Goal: Task Accomplishment & Management: Complete application form

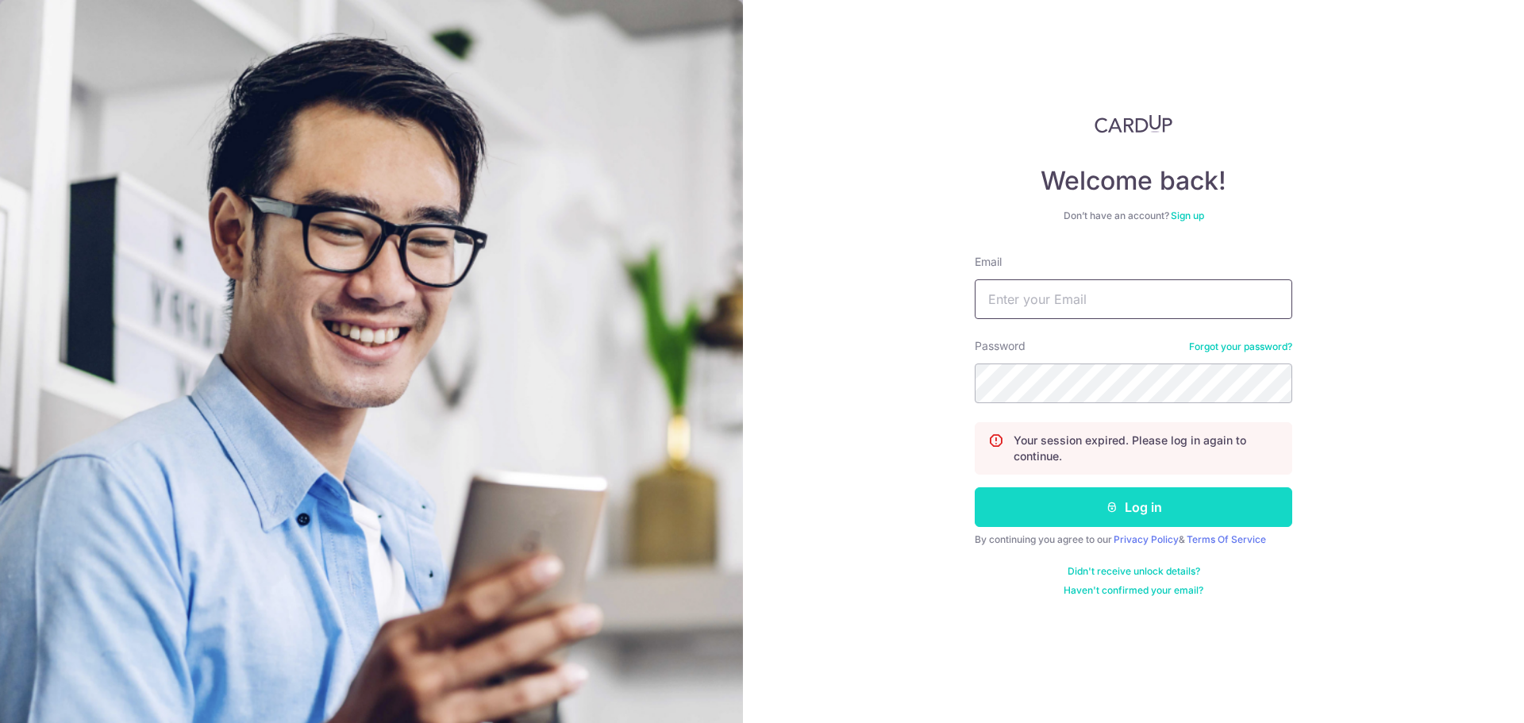
type input "[EMAIL_ADDRESS][DOMAIN_NAME]"
click at [1078, 502] on button "Log in" at bounding box center [1134, 507] width 318 height 40
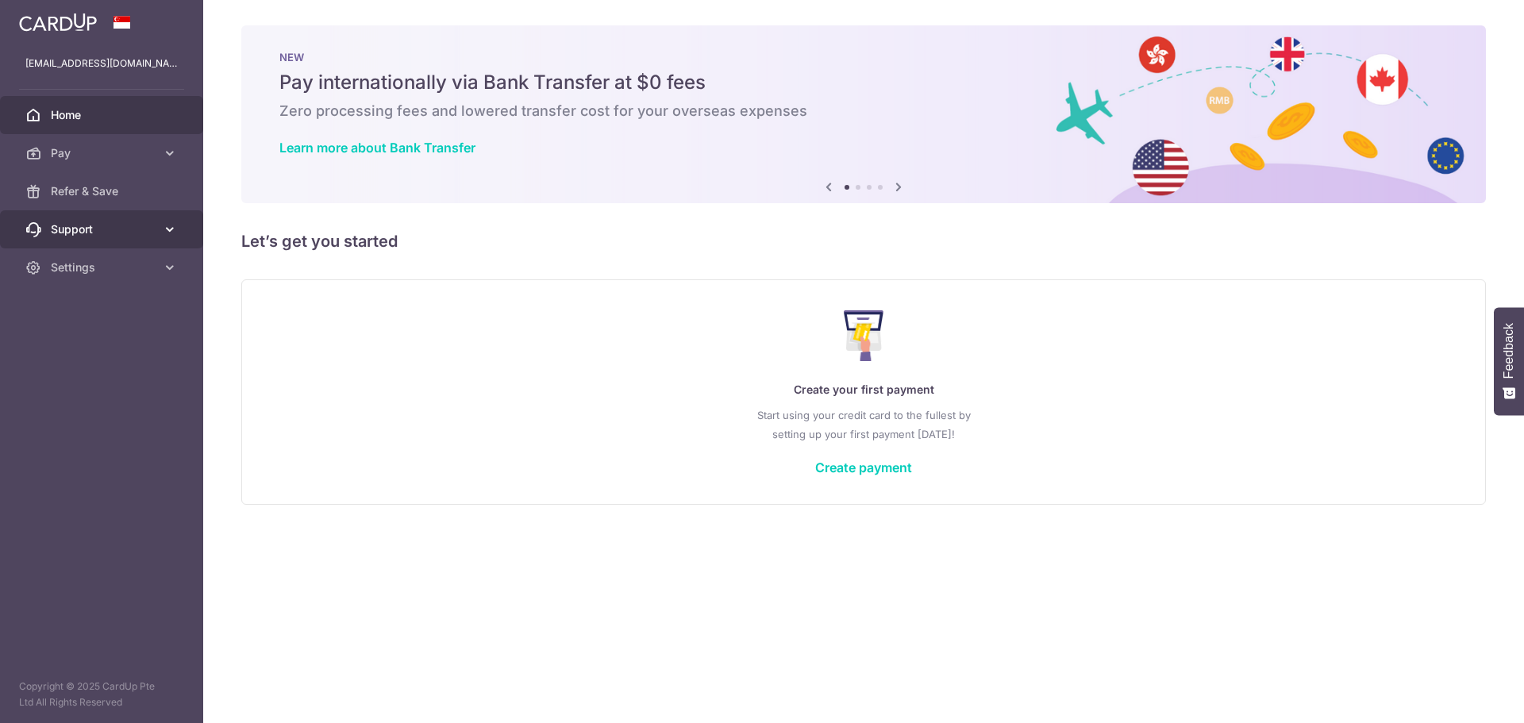
click at [115, 229] on span "Support" at bounding box center [103, 229] width 105 height 16
click at [100, 371] on span "Settings" at bounding box center [103, 364] width 105 height 16
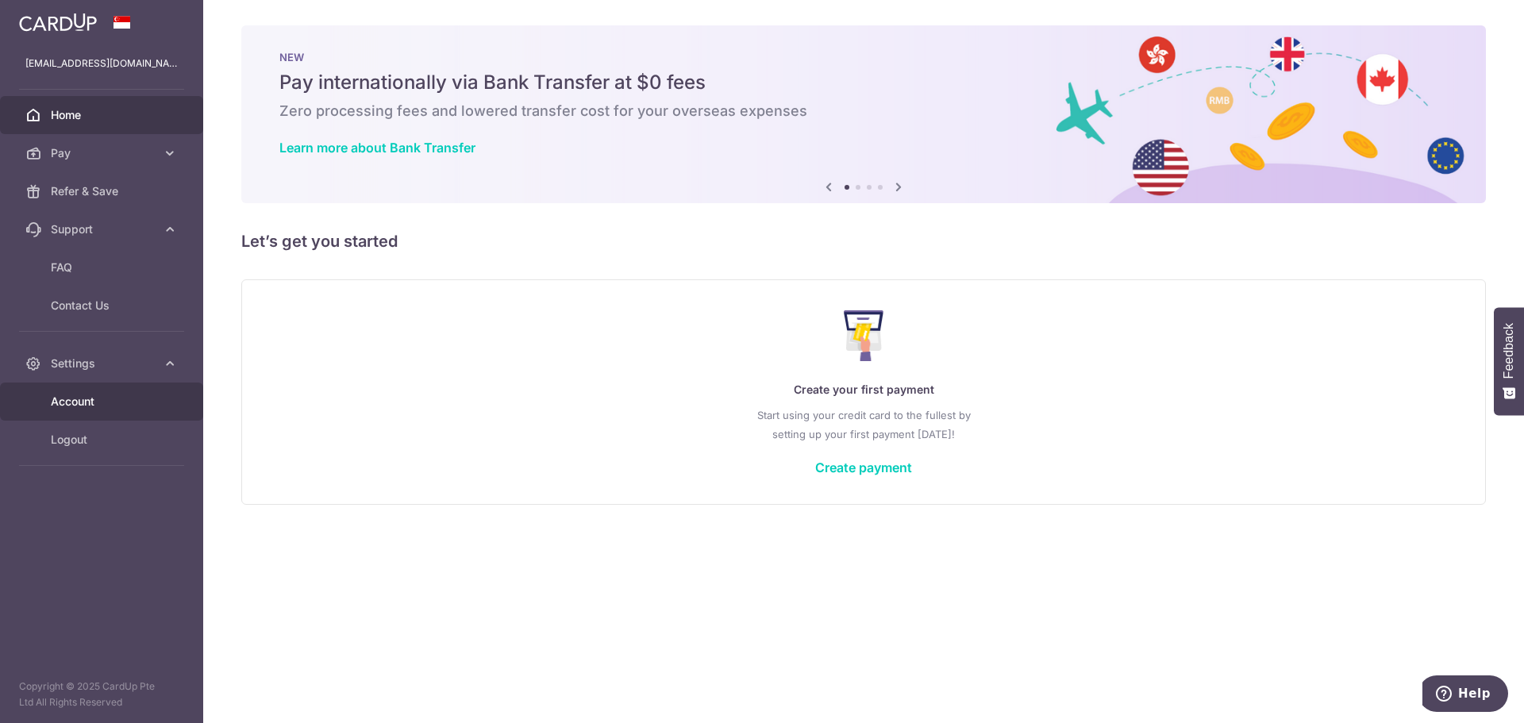
click at [98, 416] on link "Account" at bounding box center [101, 402] width 203 height 38
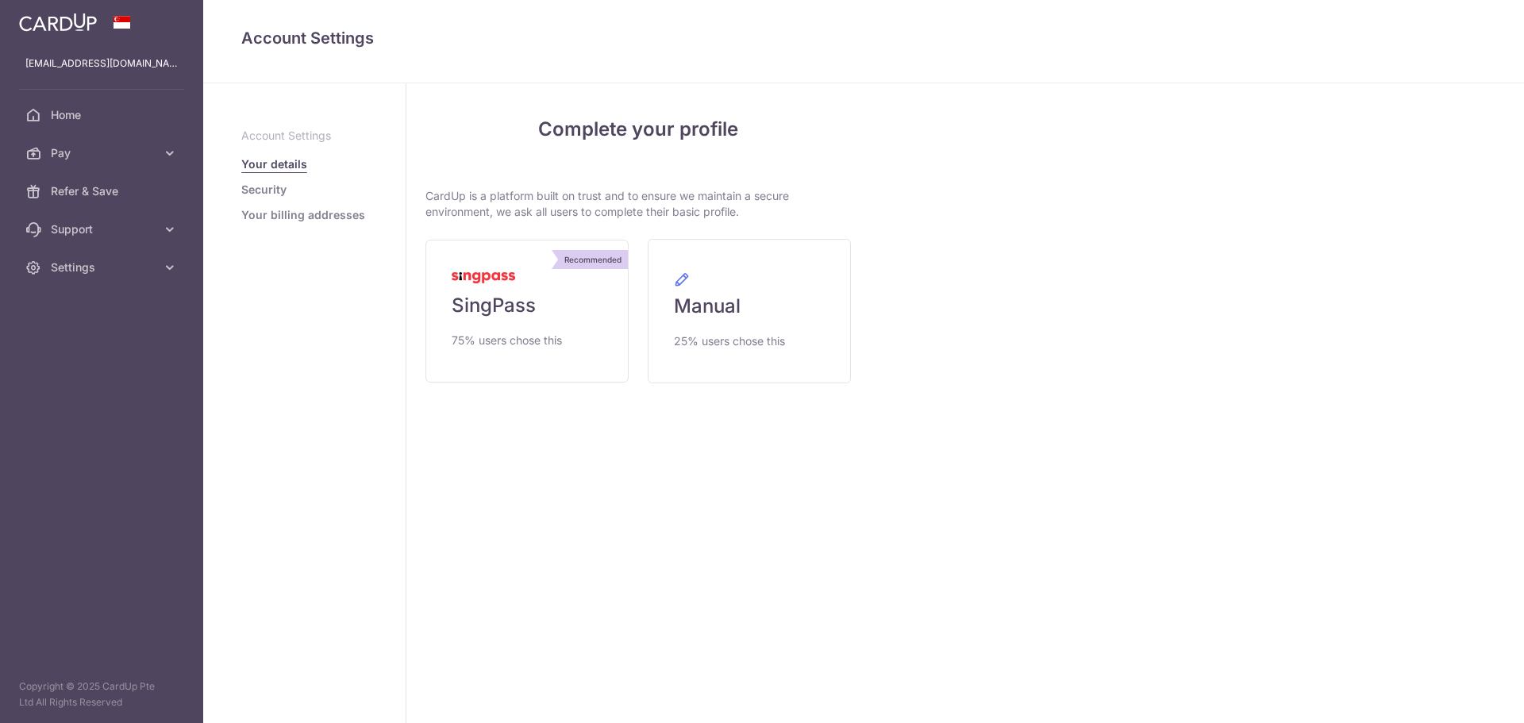
click at [278, 194] on link "Security" at bounding box center [263, 190] width 45 height 16
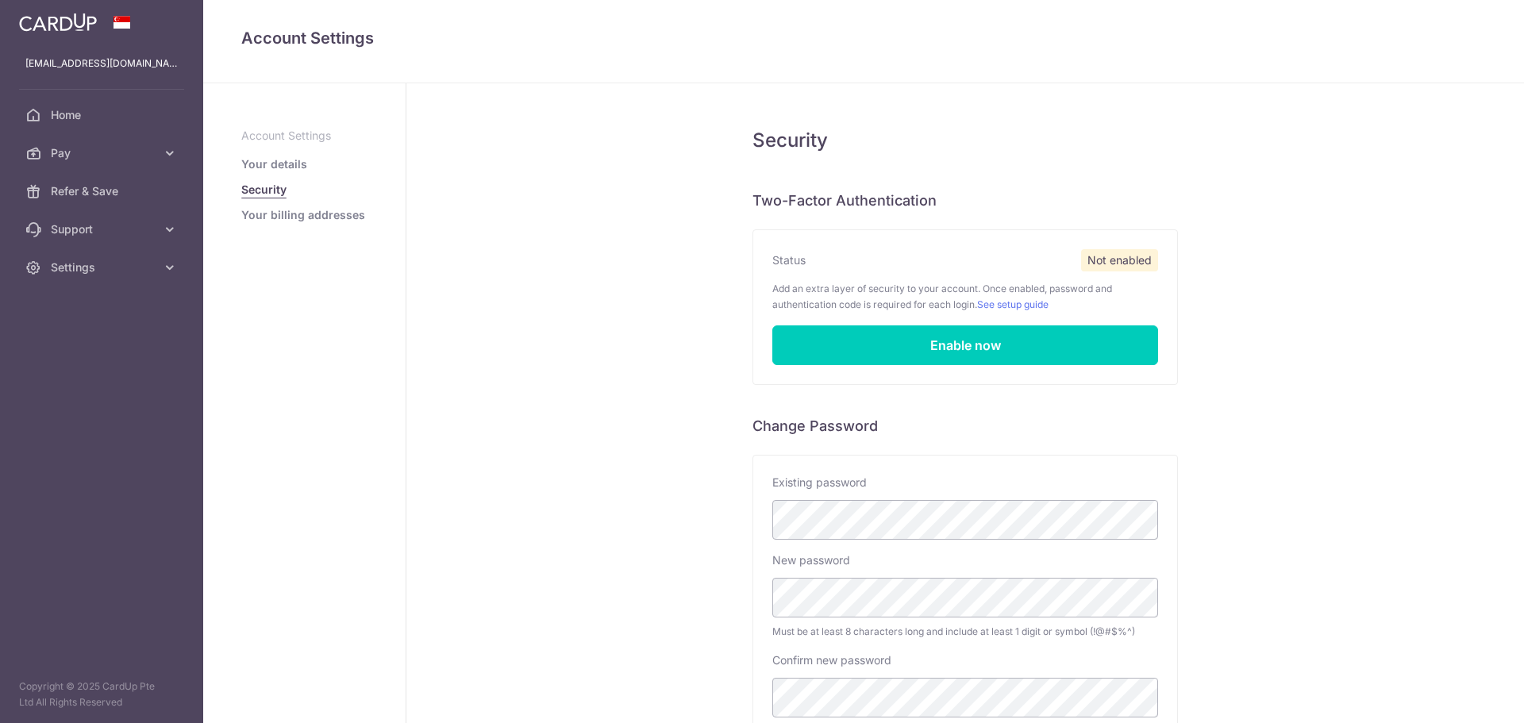
click at [292, 231] on aside "Account Settings Your details Security Your billing addresses" at bounding box center [304, 403] width 203 height 640
click at [298, 216] on link "Your billing addresses" at bounding box center [303, 215] width 124 height 16
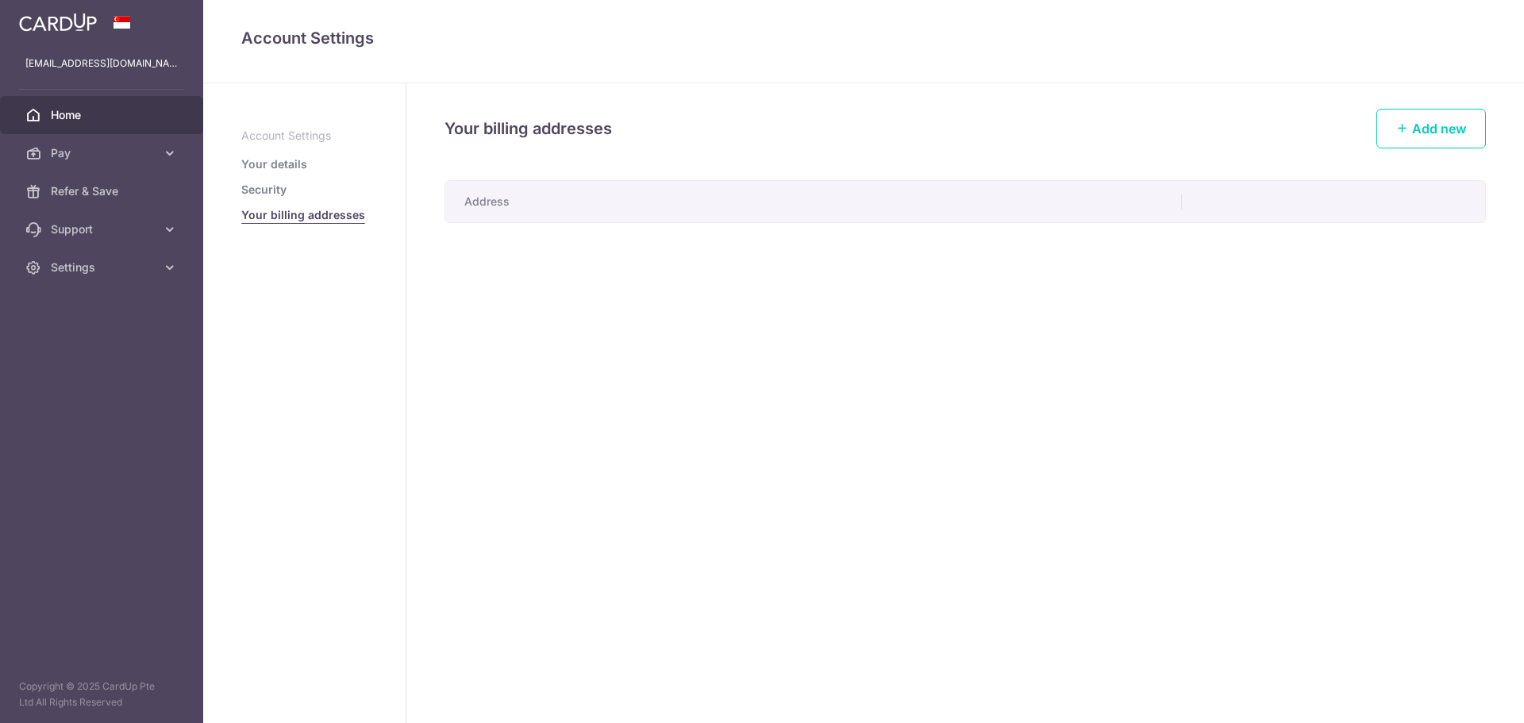
click at [78, 124] on link "Home" at bounding box center [101, 115] width 203 height 38
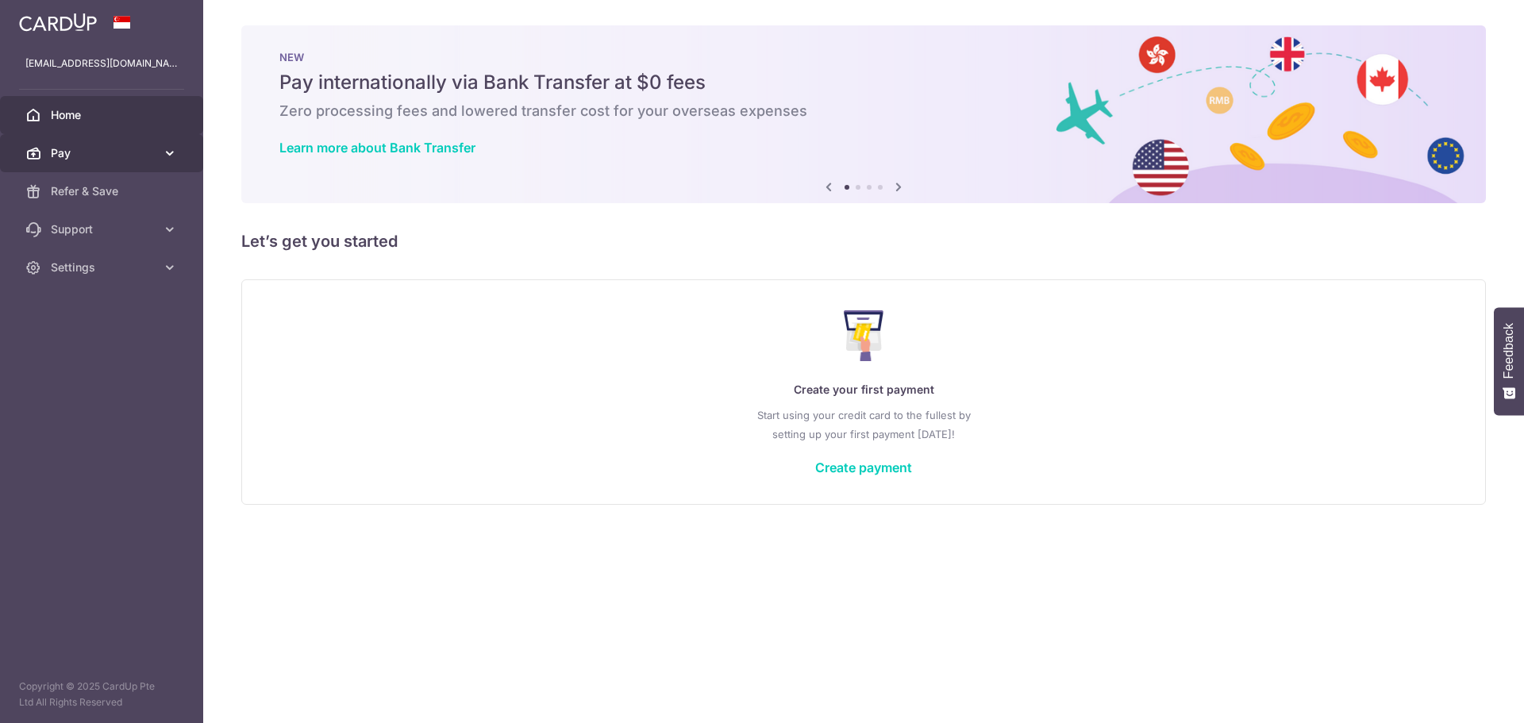
drag, startPoint x: 0, startPoint y: 0, endPoint x: 86, endPoint y: 161, distance: 182.5
click at [86, 161] on link "Pay" at bounding box center [101, 153] width 203 height 38
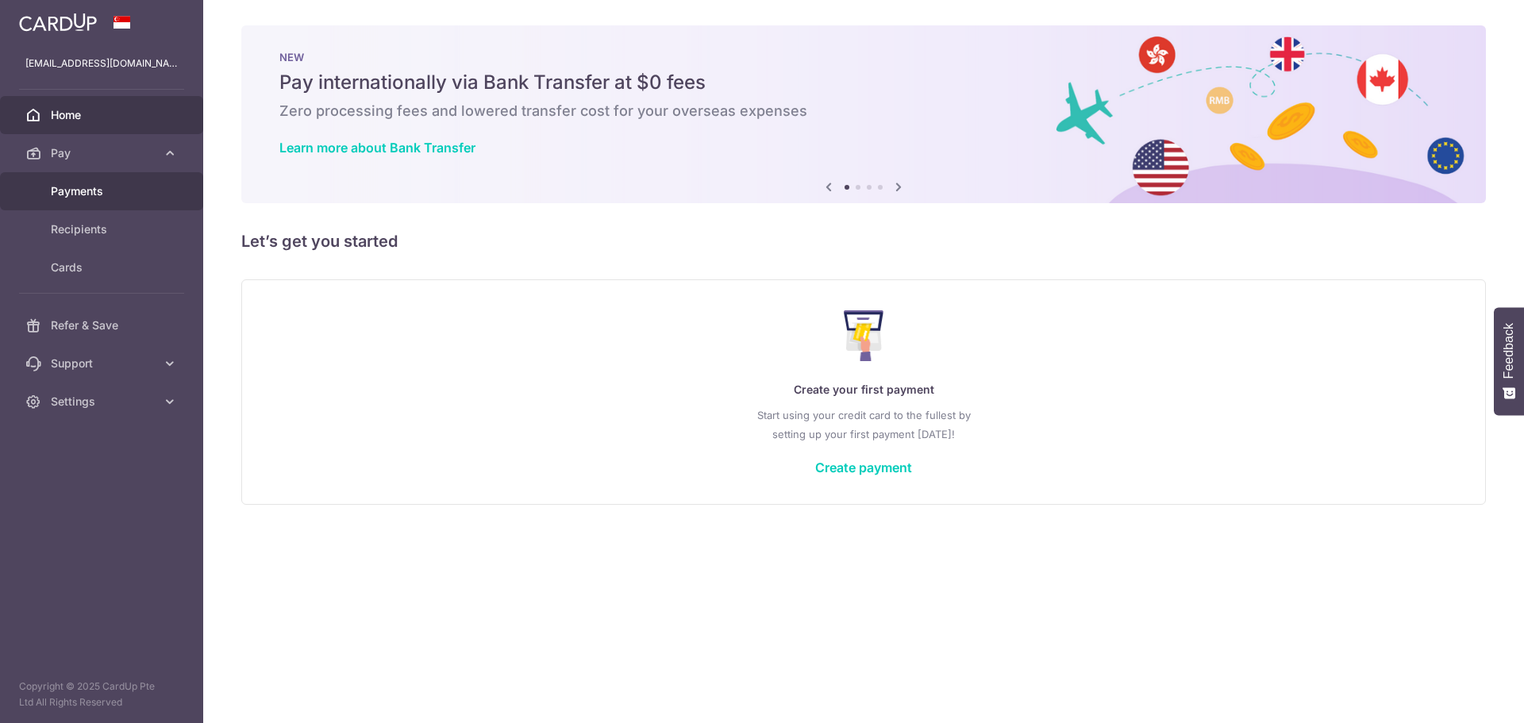
click at [90, 180] on link "Payments" at bounding box center [101, 191] width 203 height 38
